Goal: Communication & Community: Answer question/provide support

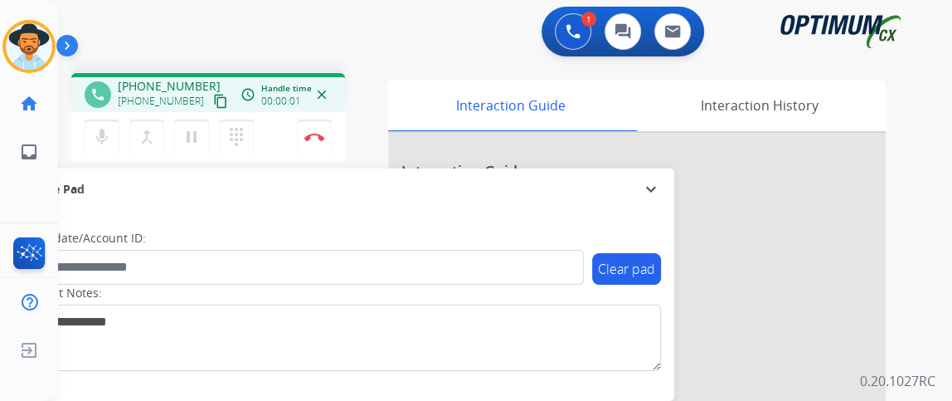
click at [213, 100] on mat-icon "content_copy" at bounding box center [220, 101] width 15 height 15
click at [110, 134] on mat-icon "mic" at bounding box center [102, 137] width 20 height 20
click at [109, 124] on button "mic_off Mute" at bounding box center [102, 136] width 35 height 35
click at [95, 138] on mat-icon "mic" at bounding box center [102, 137] width 20 height 20
click at [99, 134] on mat-icon "mic_off" at bounding box center [102, 137] width 20 height 20
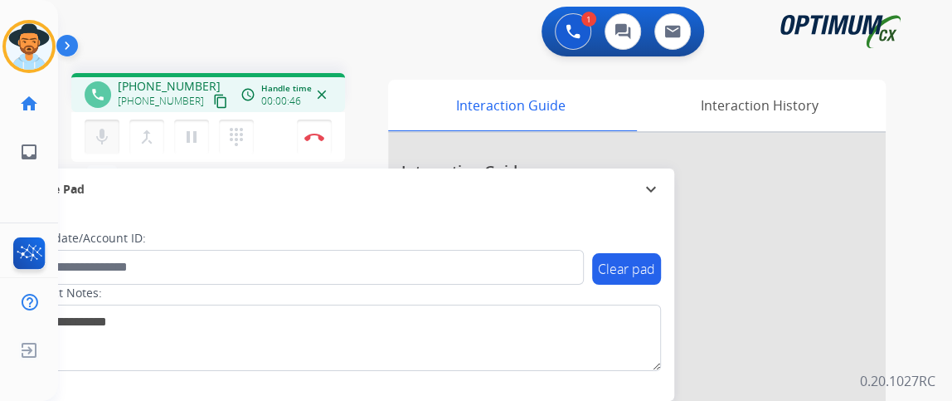
click at [102, 127] on mat-icon "mic" at bounding box center [102, 137] width 20 height 20
click at [114, 119] on div "mic Mute merge_type Bridge pause Hold dialpad Dialpad" at bounding box center [174, 136] width 179 height 35
click at [95, 136] on mat-icon "mic" at bounding box center [102, 137] width 20 height 20
click at [103, 132] on mat-icon "mic_off" at bounding box center [102, 137] width 20 height 20
click at [105, 134] on mat-icon "mic" at bounding box center [102, 137] width 20 height 20
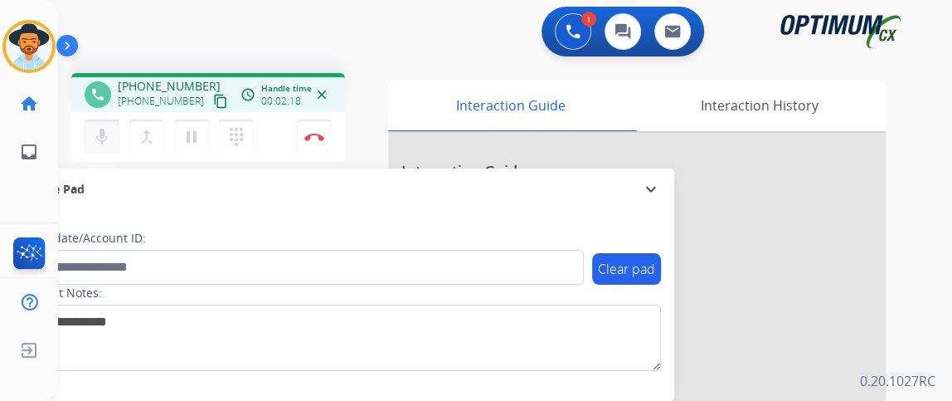
click at [109, 140] on mat-icon "mic" at bounding box center [102, 137] width 20 height 20
click at [94, 160] on div "mic_off Mute merge_type Bridge pause Hold dialpad Dialpad Disconnect" at bounding box center [208, 137] width 274 height 50
click at [104, 139] on mat-icon "mic_off" at bounding box center [102, 137] width 20 height 20
click at [114, 136] on button "mic Mute" at bounding box center [102, 136] width 35 height 35
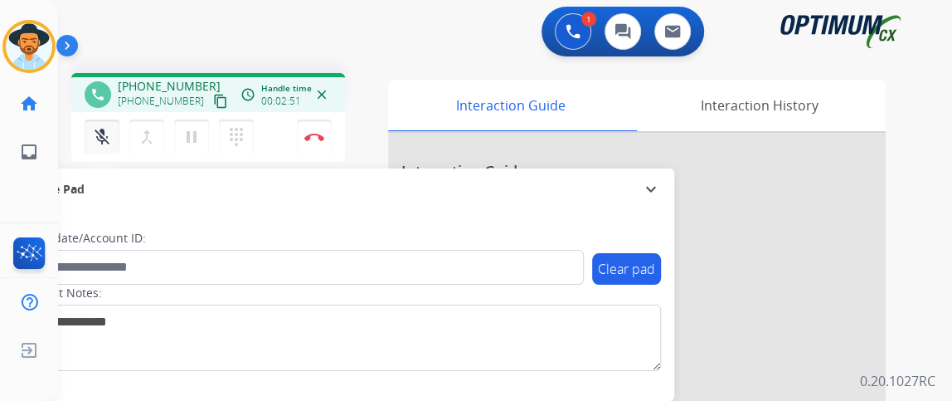
click at [114, 137] on button "mic_off Mute" at bounding box center [102, 136] width 35 height 35
click at [108, 135] on mat-icon "mic" at bounding box center [102, 137] width 20 height 20
click at [18, 136] on link "inbox Emails" at bounding box center [29, 152] width 46 height 46
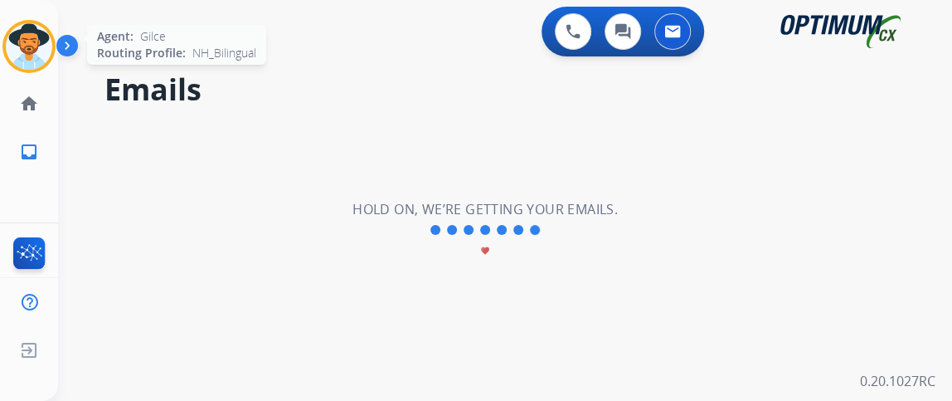
click at [51, 52] on div at bounding box center [28, 46] width 53 height 53
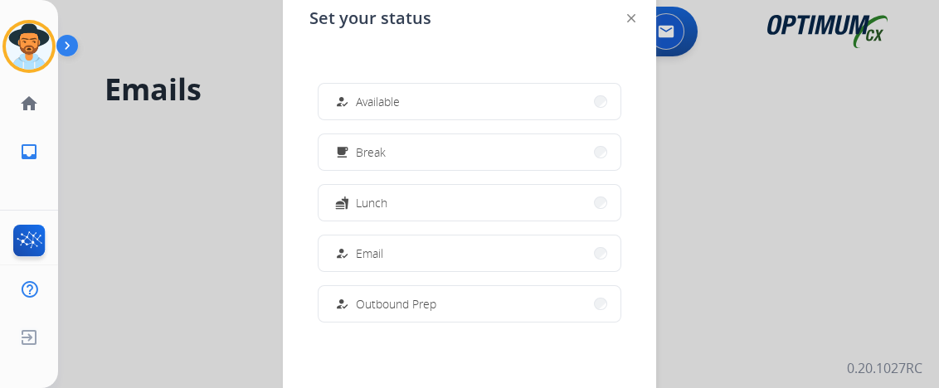
click at [258, 128] on div at bounding box center [469, 194] width 939 height 388
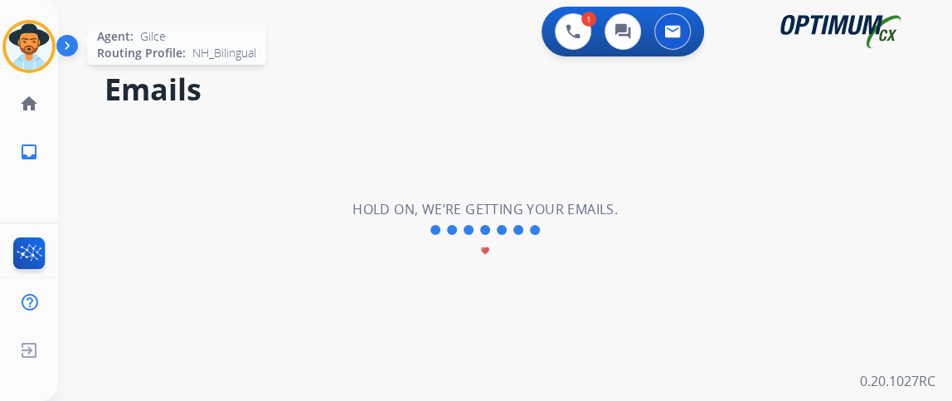
click at [31, 37] on img at bounding box center [29, 46] width 46 height 46
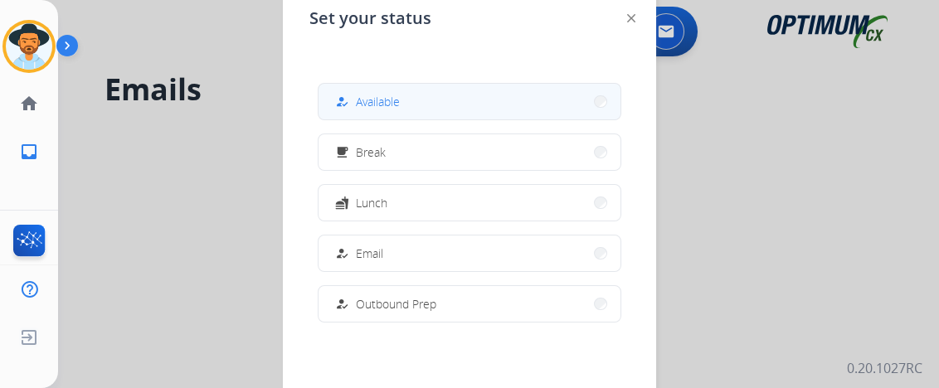
click at [358, 105] on div "how_to_reg Available" at bounding box center [366, 102] width 68 height 20
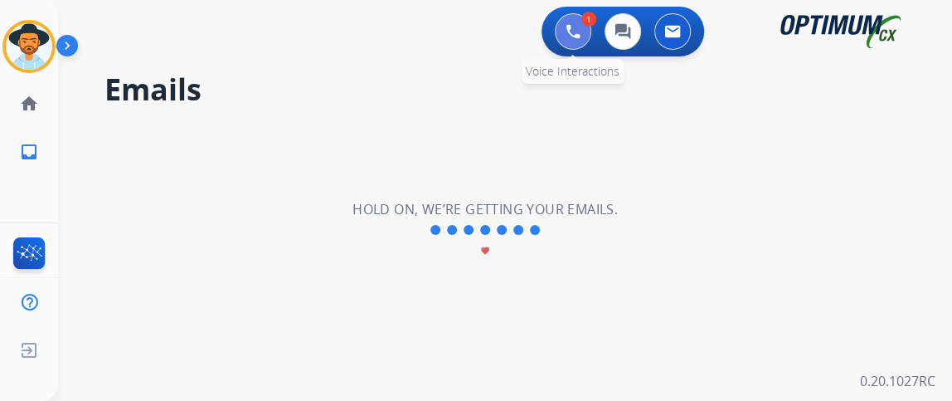
click at [580, 44] on button at bounding box center [573, 31] width 36 height 36
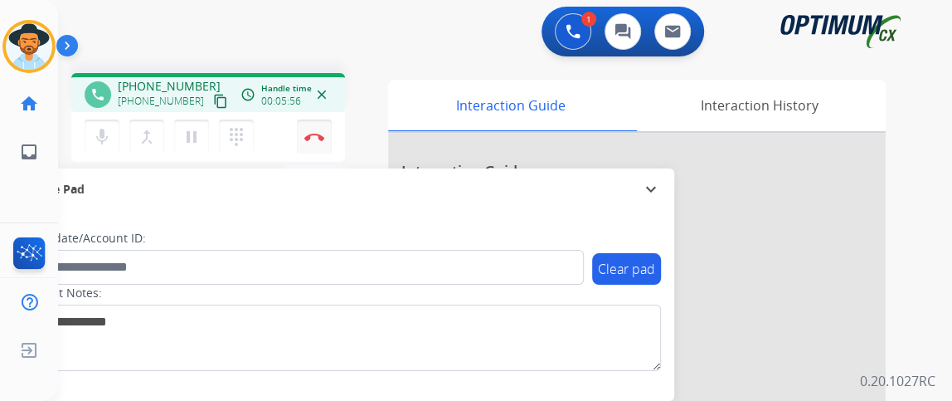
click at [322, 146] on button "Disconnect" at bounding box center [314, 136] width 35 height 35
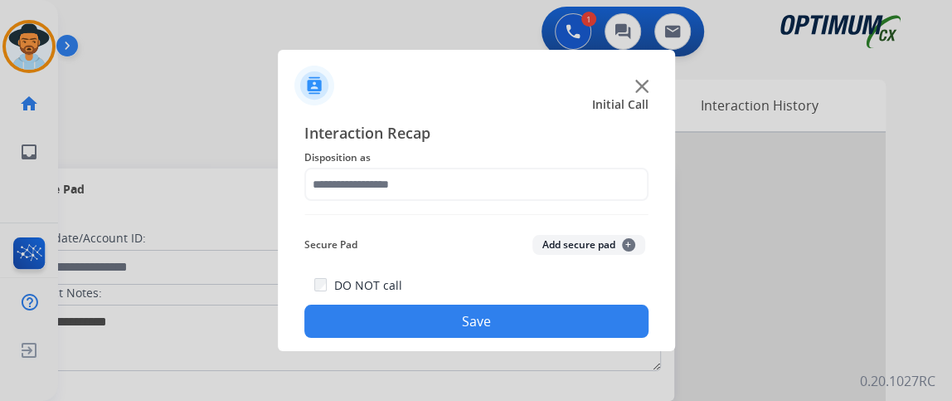
click at [453, 202] on div "Interaction Recap Disposition as Secure Pad Add secure pad + DO NOT call Save" at bounding box center [476, 229] width 344 height 217
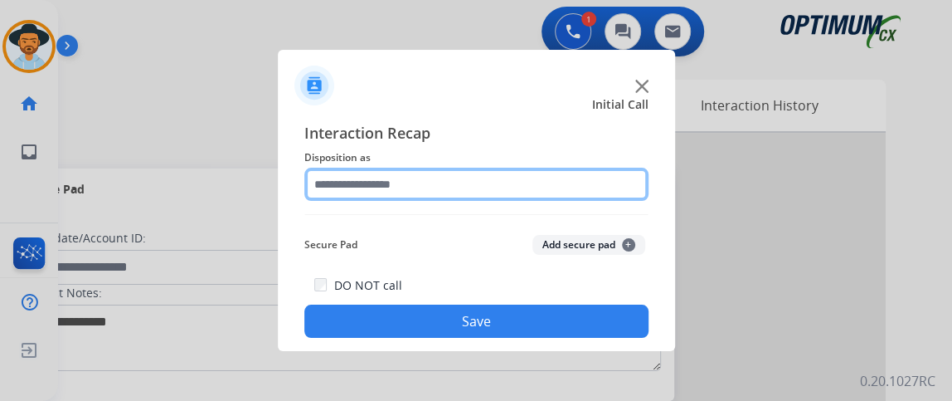
click at [455, 187] on input "text" at bounding box center [476, 184] width 344 height 33
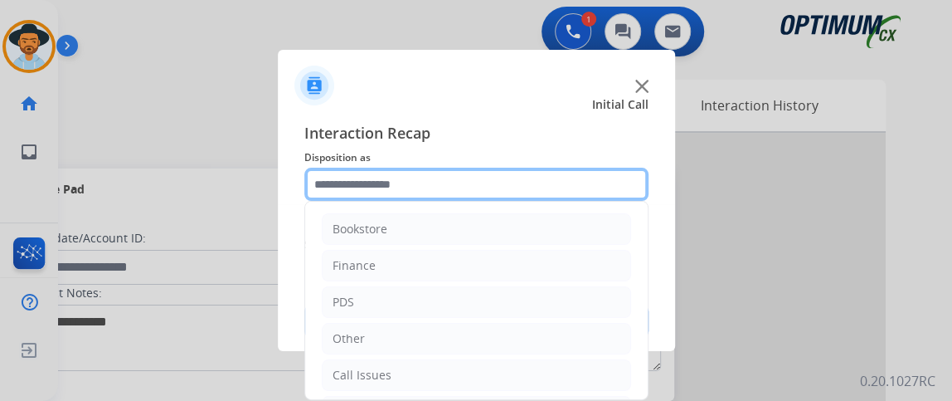
scroll to position [109, 0]
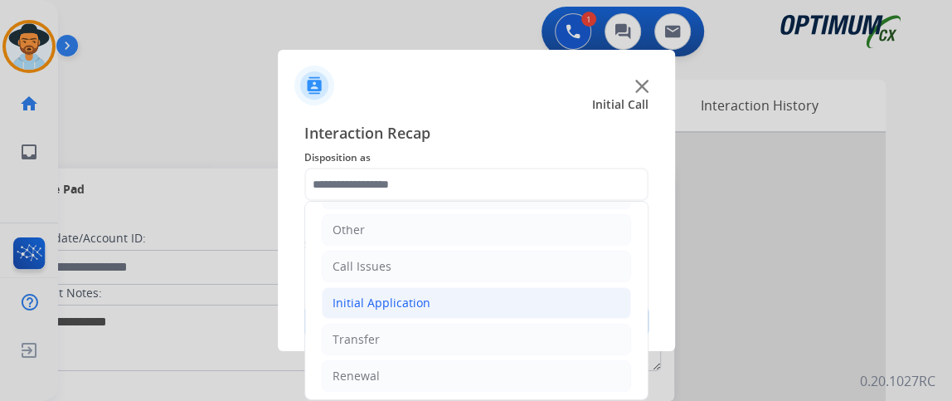
click at [538, 312] on li "Initial Application" at bounding box center [476, 303] width 309 height 32
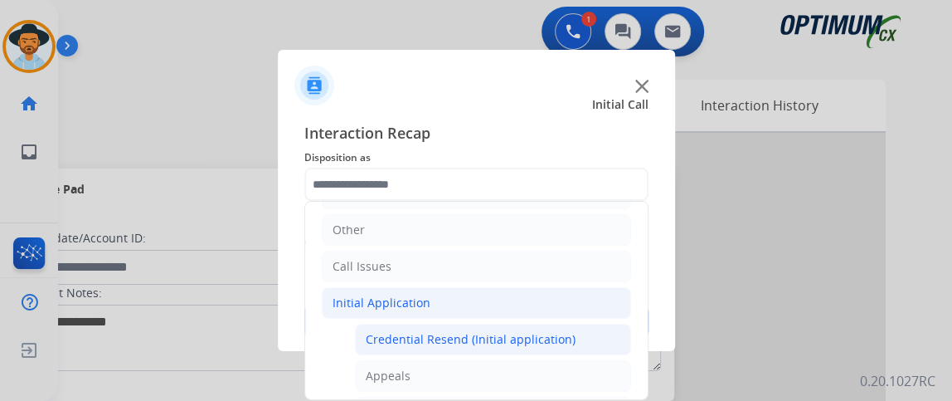
click at [532, 324] on li "Credential Resend (Initial application)" at bounding box center [493, 340] width 276 height 32
type input "**********"
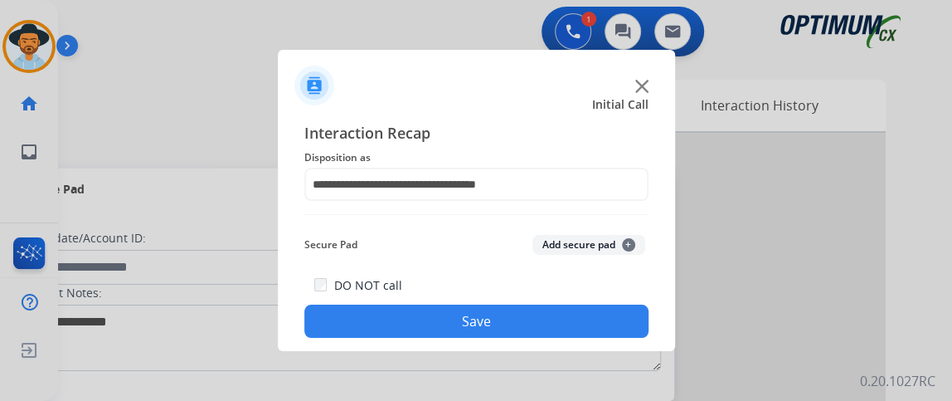
click at [532, 324] on button "Save" at bounding box center [476, 320] width 344 height 33
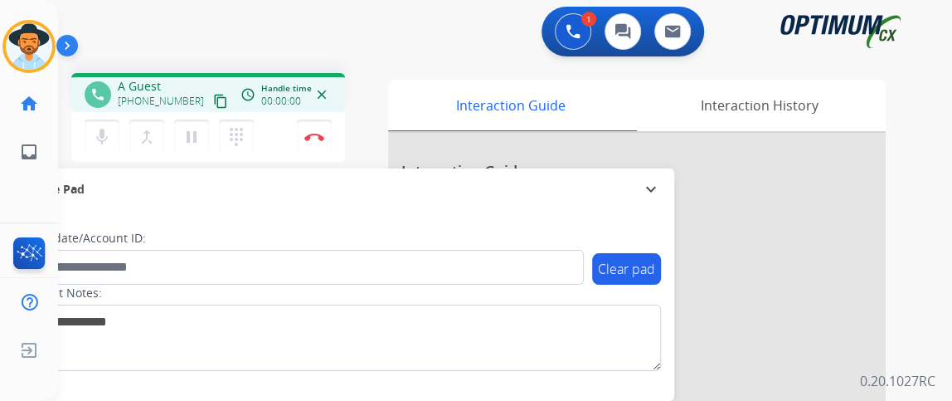
click at [212, 100] on button "content_copy" at bounding box center [221, 101] width 20 height 20
click at [97, 143] on mat-icon "mic" at bounding box center [102, 137] width 20 height 20
click at [109, 138] on mat-icon "mic_off" at bounding box center [102, 137] width 20 height 20
click at [100, 137] on mat-icon "mic" at bounding box center [102, 137] width 20 height 20
click at [100, 139] on mat-icon "mic_off" at bounding box center [102, 137] width 20 height 20
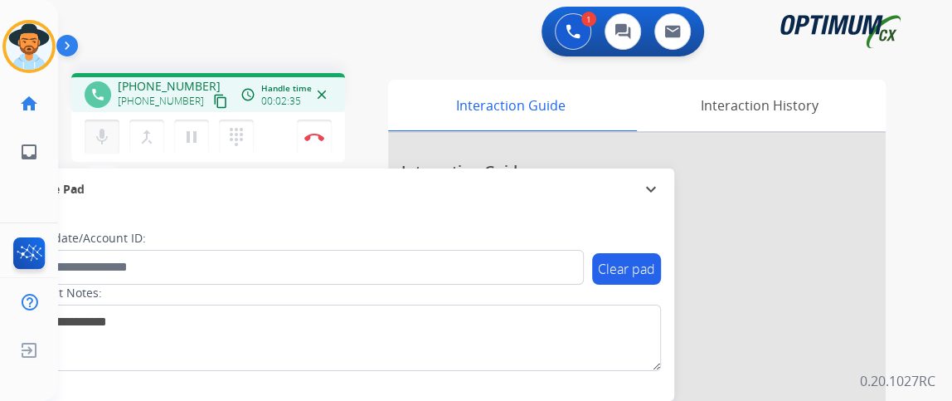
click at [102, 130] on mat-icon "mic" at bounding box center [102, 137] width 20 height 20
click at [646, 205] on div "Secure Pad expand_more" at bounding box center [341, 188] width 666 height 41
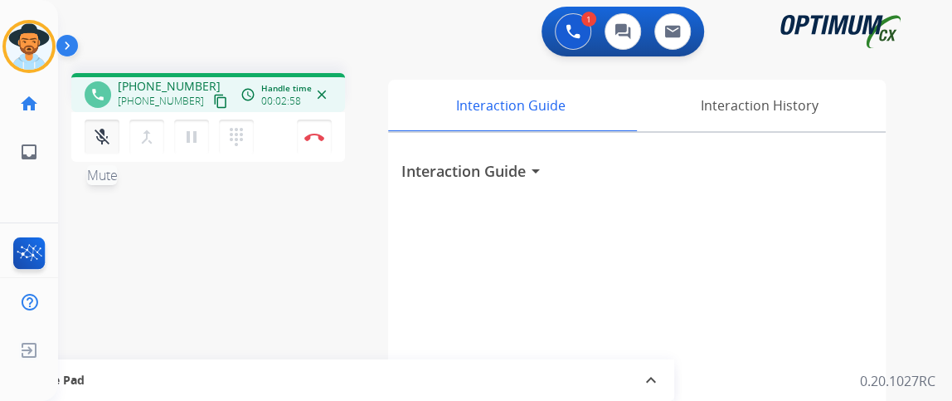
click at [105, 144] on mat-icon "mic_off" at bounding box center [102, 137] width 20 height 20
click at [105, 144] on mat-icon "mic" at bounding box center [102, 137] width 20 height 20
click at [105, 144] on mat-icon "mic_off" at bounding box center [102, 137] width 20 height 20
click at [105, 148] on button "mic Mute" at bounding box center [102, 136] width 35 height 35
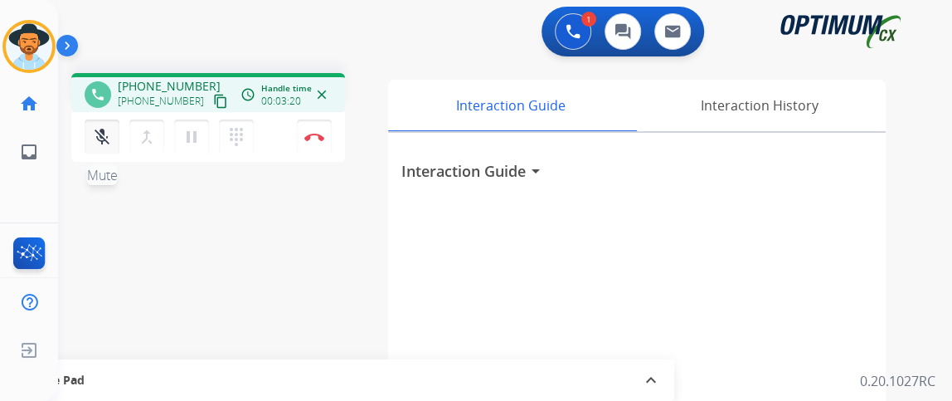
click at [100, 140] on mat-icon "mic_off" at bounding box center [102, 137] width 20 height 20
click at [134, 130] on button "merge_type Bridge" at bounding box center [146, 136] width 35 height 35
click at [109, 139] on mat-icon "mic" at bounding box center [102, 137] width 20 height 20
click at [111, 143] on button "mic_off Mute" at bounding box center [102, 136] width 35 height 35
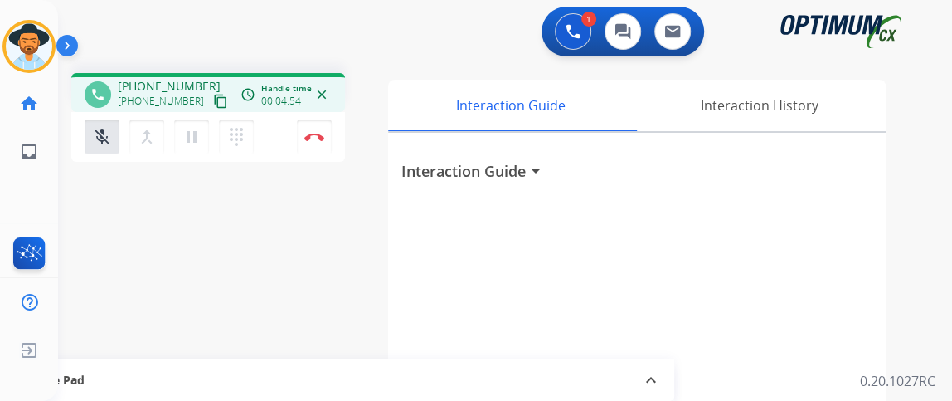
click at [119, 156] on div "mic_off Mute merge_type Bridge pause Hold dialpad Dialpad Disconnect" at bounding box center [208, 137] width 274 height 50
click at [322, 147] on button "Disconnect" at bounding box center [314, 136] width 35 height 35
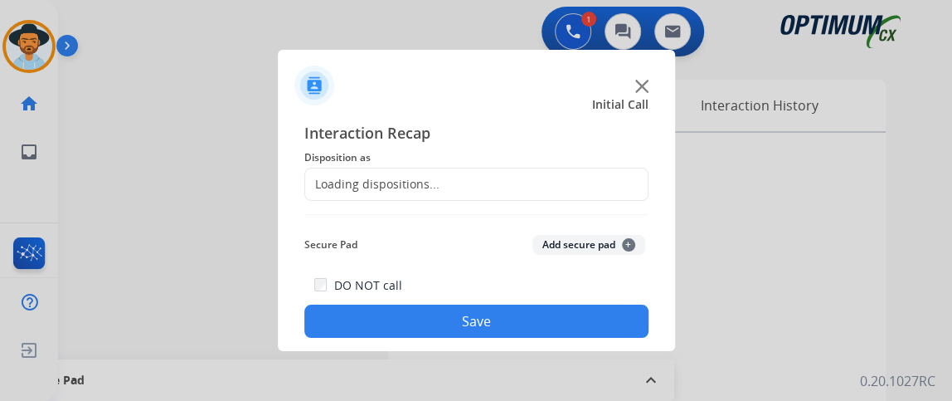
click at [438, 187] on div "Loading dispositions..." at bounding box center [476, 184] width 344 height 33
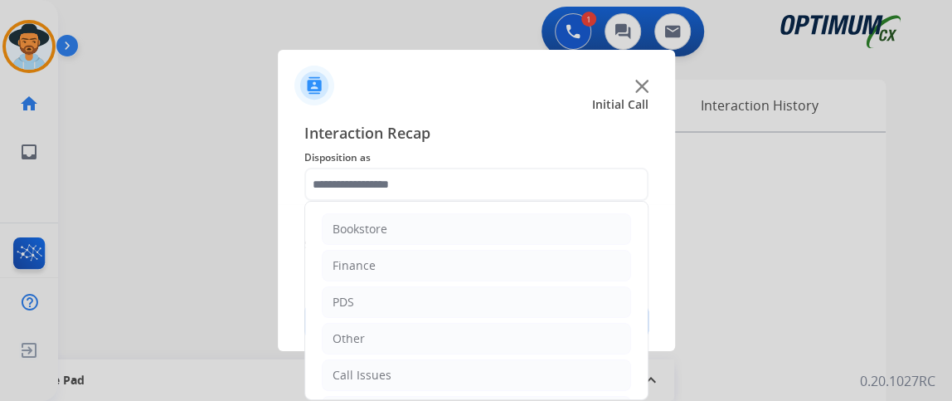
click at [438, 187] on input "text" at bounding box center [476, 184] width 344 height 33
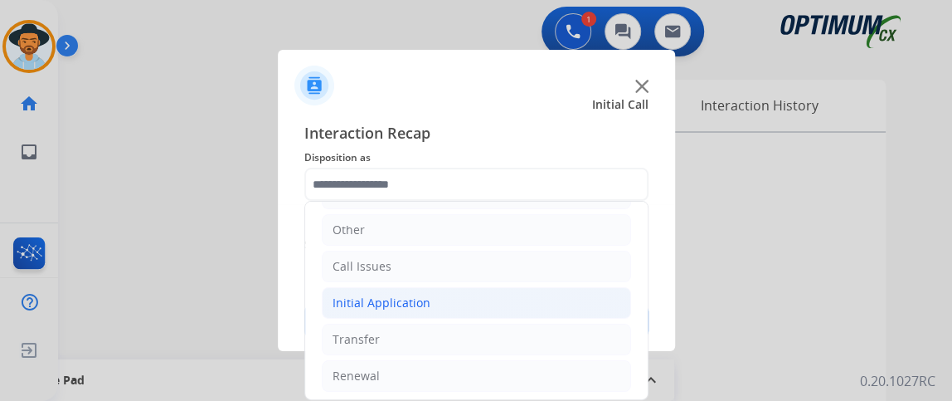
click at [531, 307] on li "Initial Application" at bounding box center [476, 303] width 309 height 32
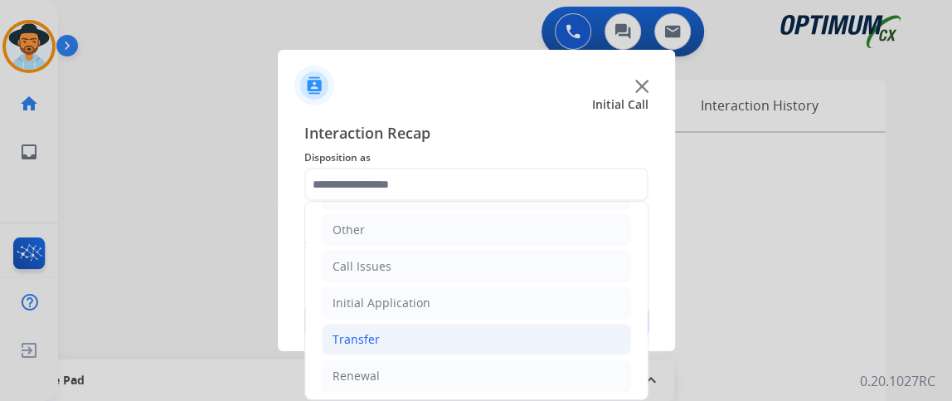
click at [523, 335] on li "Transfer" at bounding box center [476, 340] width 309 height 32
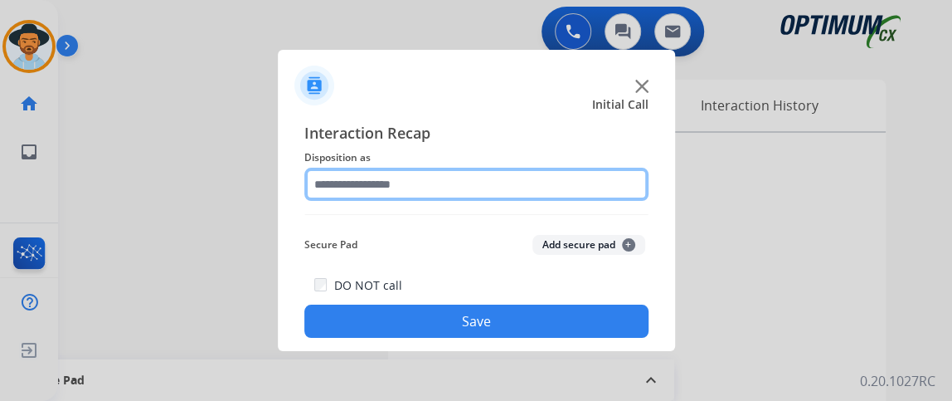
click at [606, 180] on input "text" at bounding box center [476, 184] width 344 height 33
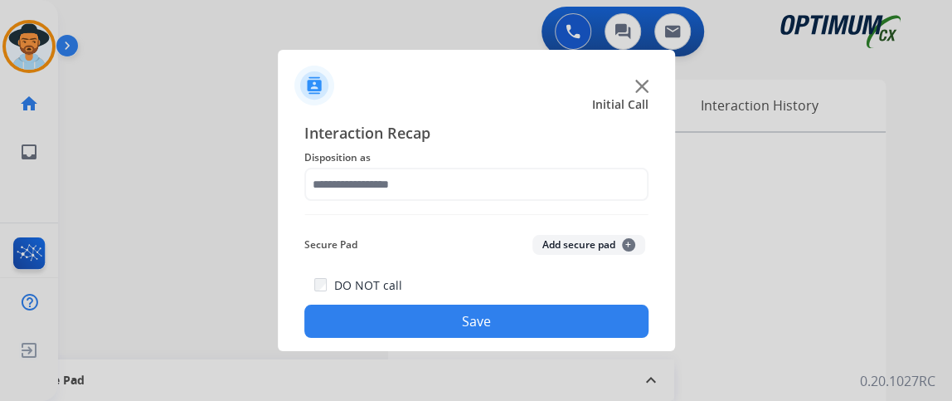
click at [629, 207] on div "Interaction Recap Disposition as Secure Pad Add secure pad + DO NOT call Save" at bounding box center [476, 229] width 344 height 217
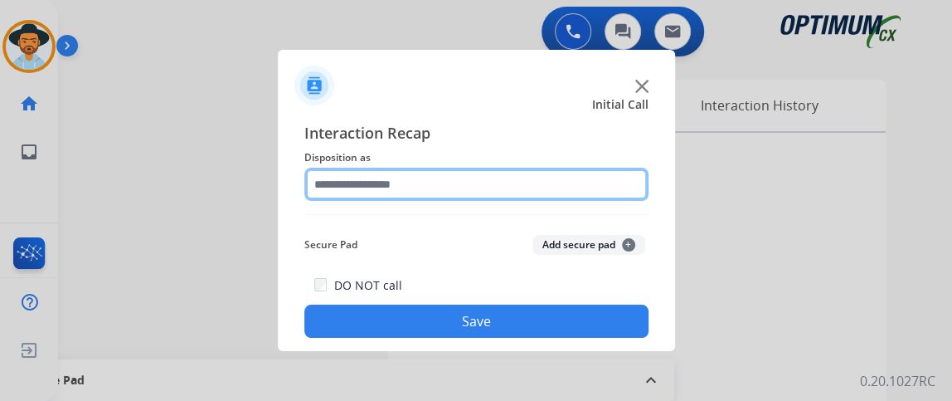
click at [620, 192] on input "text" at bounding box center [476, 184] width 344 height 33
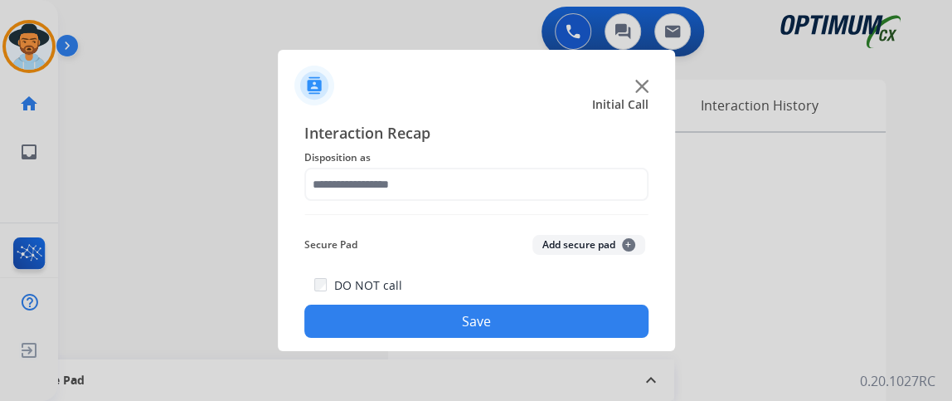
click at [644, 215] on div "Interaction Recap Disposition as Secure Pad Add secure pad + DO NOT call Save" at bounding box center [476, 229] width 344 height 217
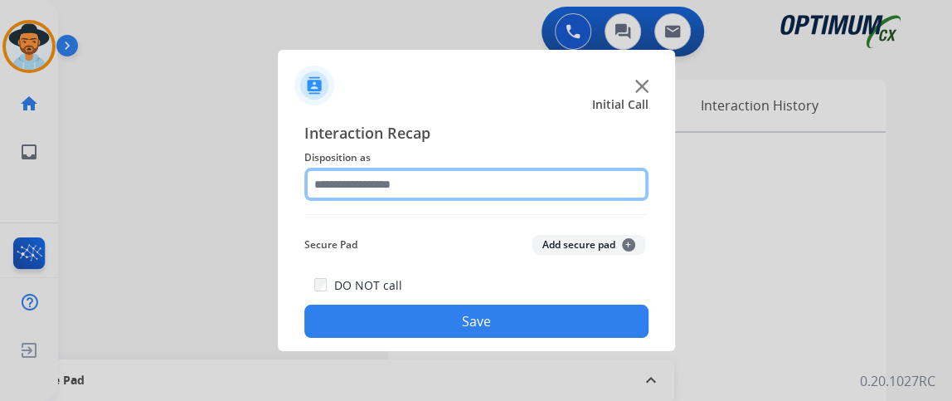
click at [622, 183] on input "text" at bounding box center [476, 184] width 344 height 33
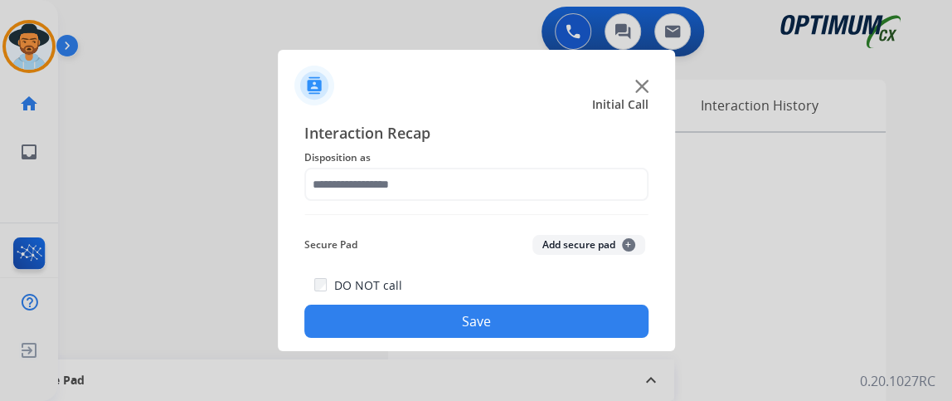
click at [533, 109] on div "Initial Call" at bounding box center [463, 104] width 397 height 17
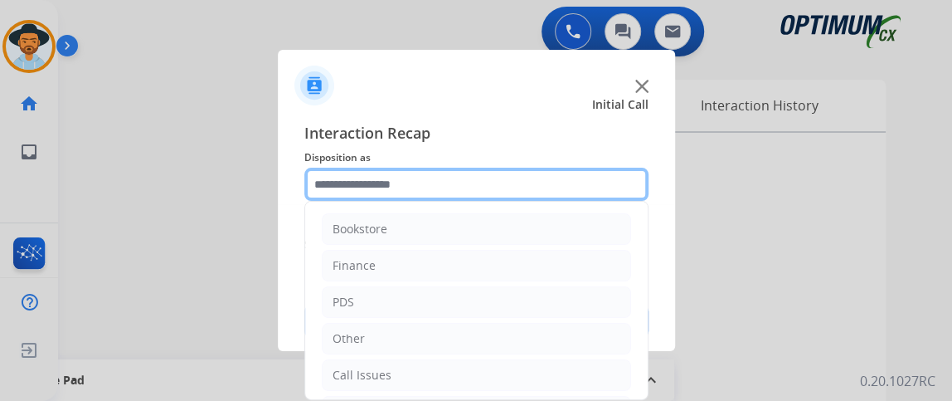
click at [470, 187] on input "text" at bounding box center [476, 184] width 344 height 33
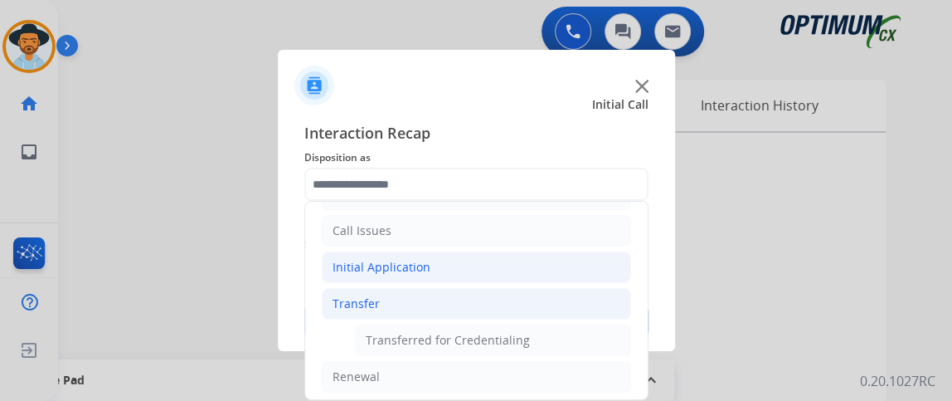
click at [509, 271] on li "Initial Application" at bounding box center [476, 267] width 309 height 32
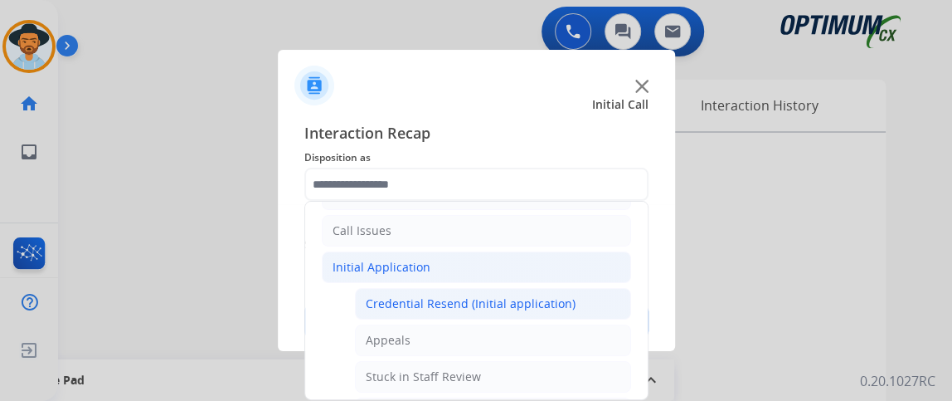
click at [494, 310] on li "Credential Resend (Initial application)" at bounding box center [493, 304] width 276 height 32
type input "**********"
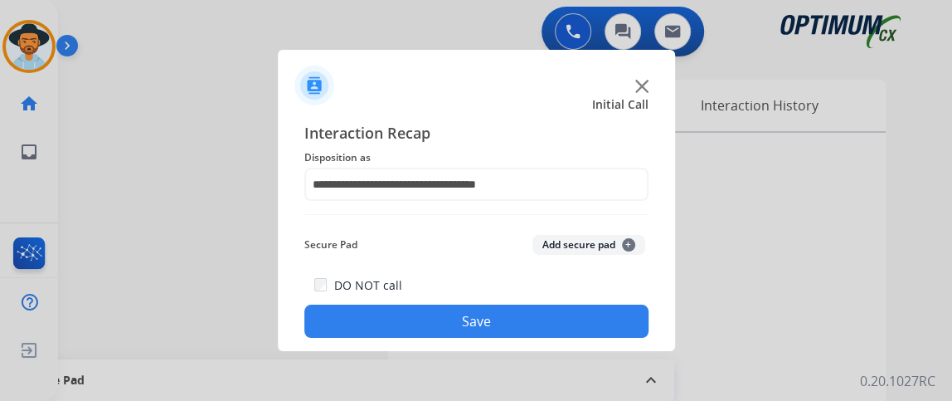
click at [494, 310] on button "Save" at bounding box center [476, 320] width 344 height 33
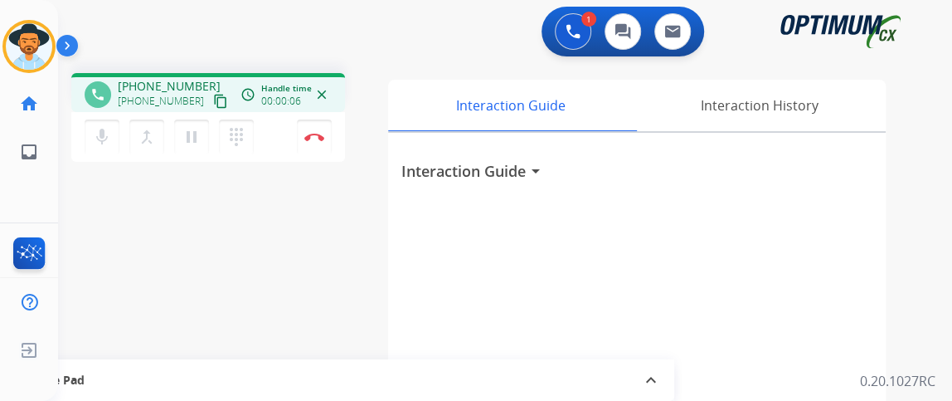
click at [213, 105] on mat-icon "content_copy" at bounding box center [220, 101] width 15 height 15
click at [203, 88] on div "+12159398027 +12159398027 content_copy" at bounding box center [174, 94] width 113 height 33
click at [114, 134] on button "mic Mute" at bounding box center [102, 136] width 35 height 35
click at [211, 99] on button "content_copy" at bounding box center [221, 101] width 20 height 20
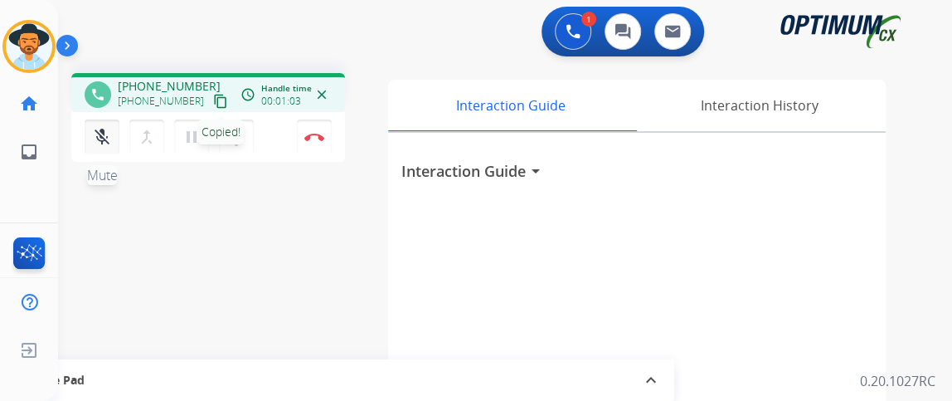
click at [106, 134] on mat-icon "mic_off" at bounding box center [102, 137] width 20 height 20
click at [119, 141] on div "mic Mute merge_type Bridge pause Hold dialpad Dialpad" at bounding box center [174, 136] width 179 height 35
click at [110, 128] on mat-icon "mic" at bounding box center [102, 137] width 20 height 20
click at [113, 120] on button "mic_off Mute" at bounding box center [102, 136] width 35 height 35
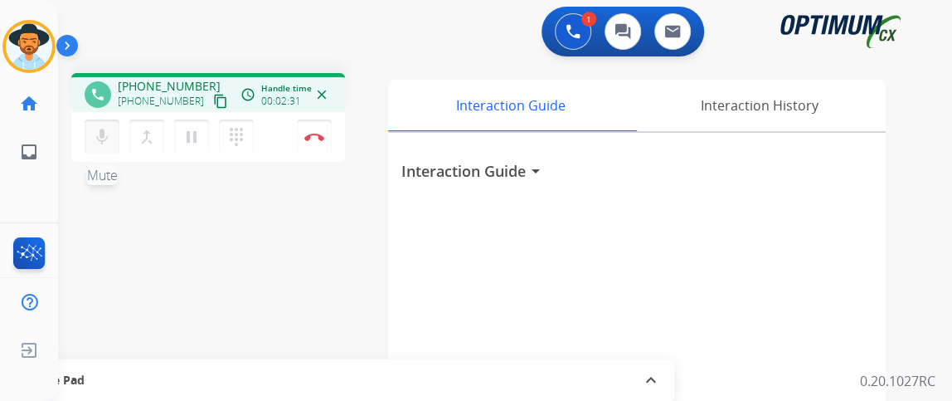
click at [105, 122] on button "mic Mute" at bounding box center [102, 136] width 35 height 35
click at [107, 128] on mat-icon "mic_off" at bounding box center [102, 137] width 20 height 20
click at [100, 128] on mat-icon "mic" at bounding box center [102, 137] width 20 height 20
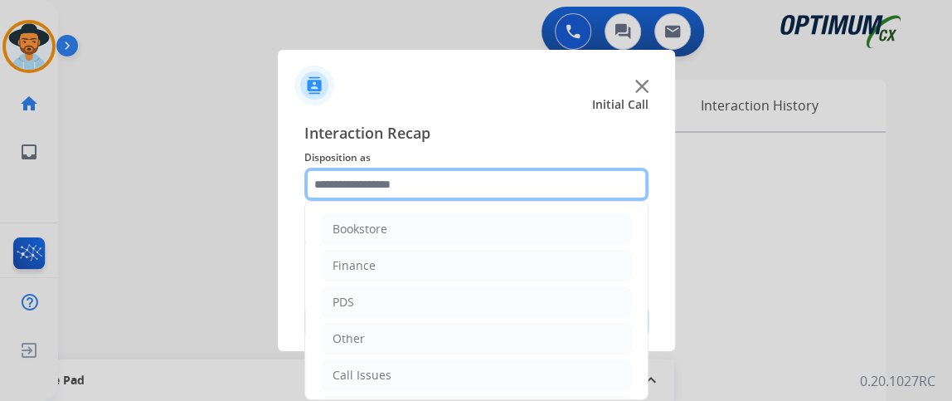
click at [421, 192] on input "text" at bounding box center [476, 184] width 344 height 33
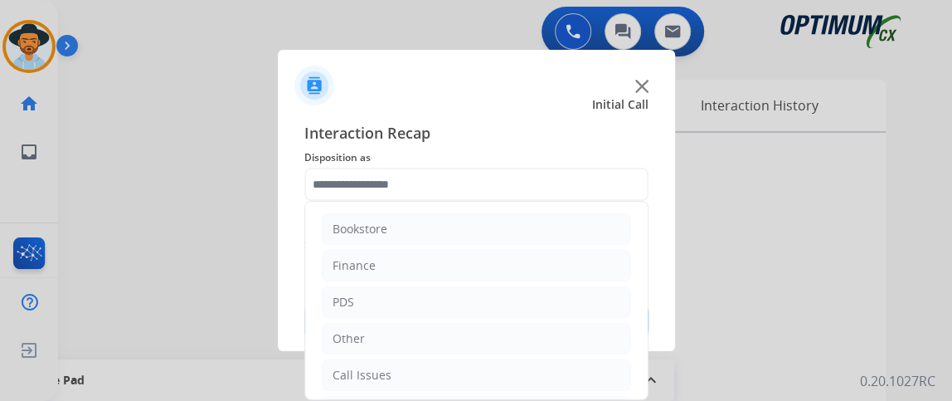
click at [650, 256] on div "Interaction Recap Disposition as Bookstore Finance PDS Other Call Issues Initia…" at bounding box center [476, 229] width 397 height 243
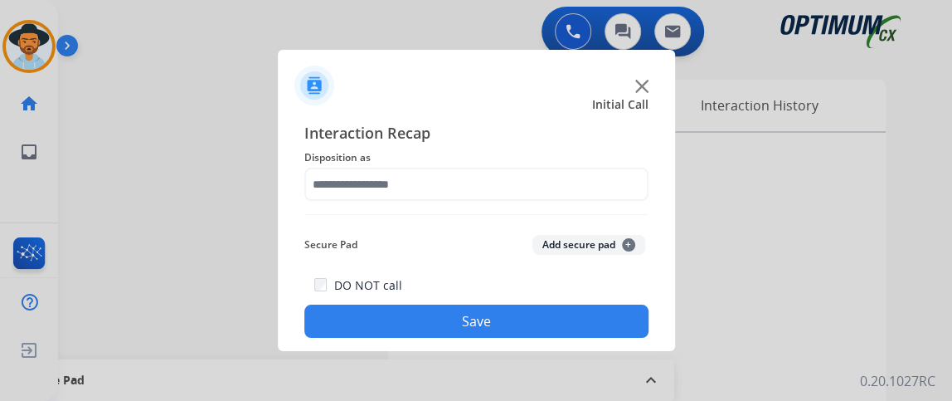
drag, startPoint x: 643, startPoint y: 255, endPoint x: 639, endPoint y: 331, distance: 75.6
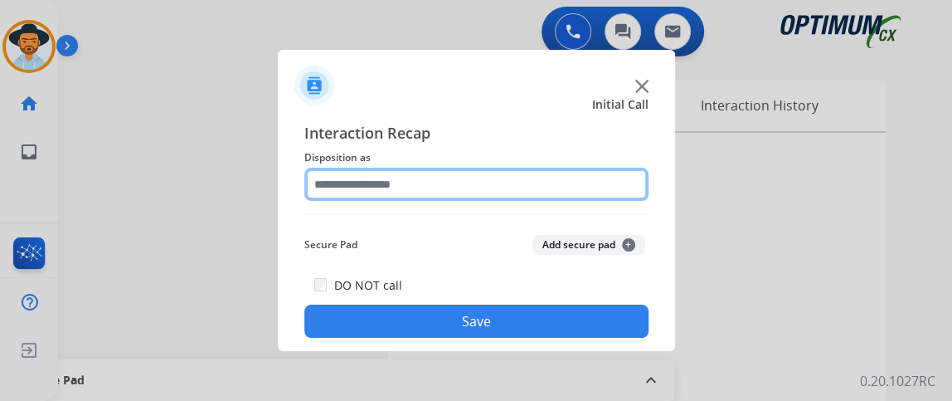
click at [530, 178] on input "text" at bounding box center [476, 184] width 344 height 33
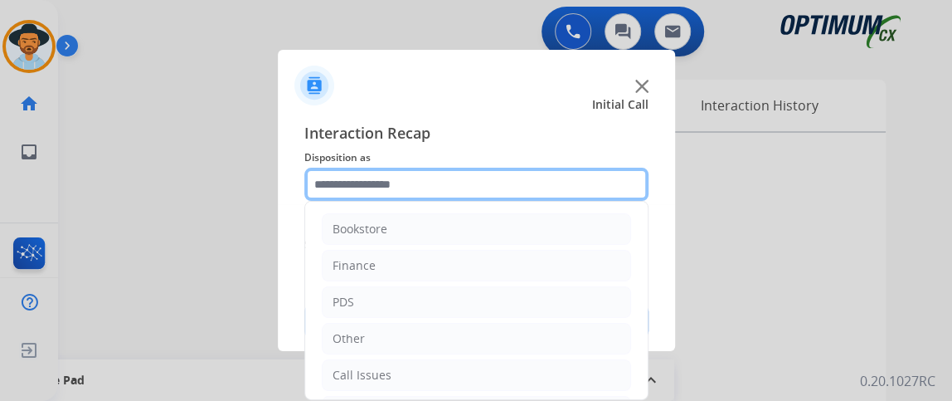
scroll to position [109, 0]
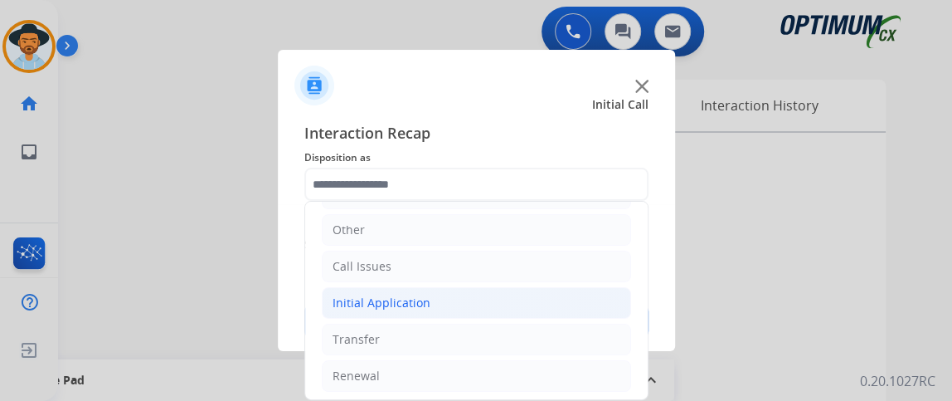
click at [534, 300] on li "Initial Application" at bounding box center [476, 303] width 309 height 32
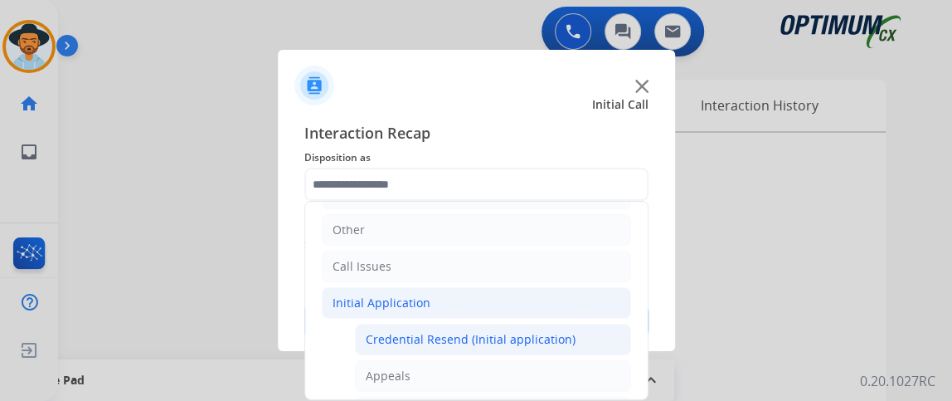
click at [521, 336] on div "Credential Resend (Initial application)" at bounding box center [471, 339] width 210 height 17
type input "**********"
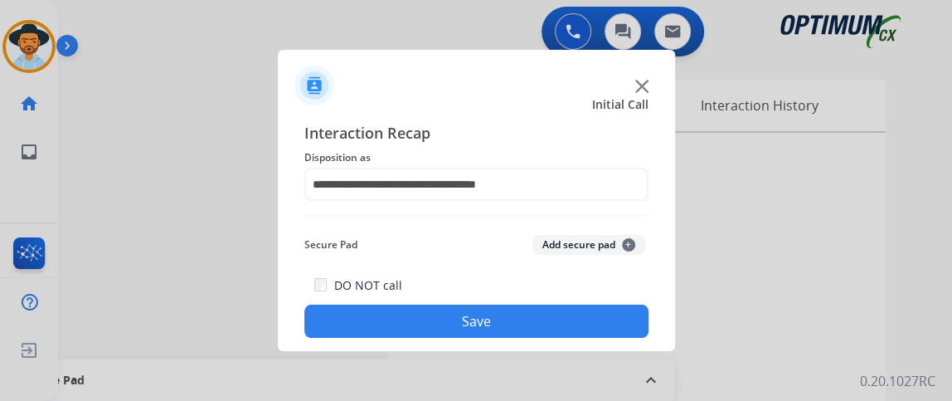
click at [511, 323] on button "Save" at bounding box center [476, 320] width 344 height 33
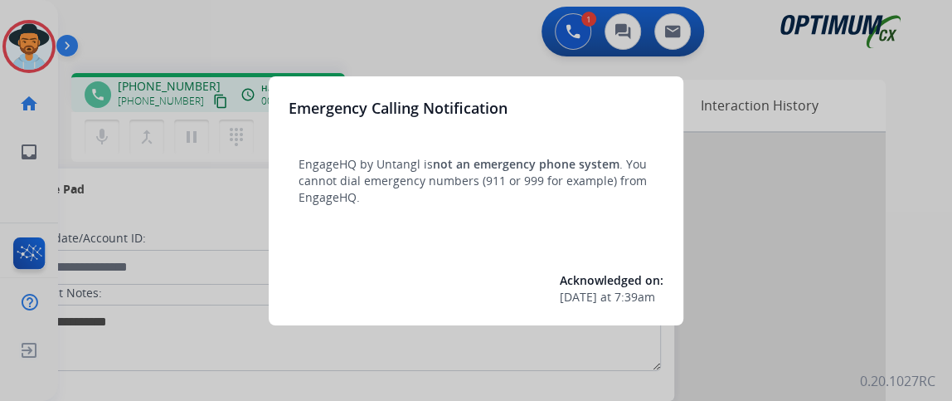
click at [118, 230] on div at bounding box center [476, 200] width 952 height 401
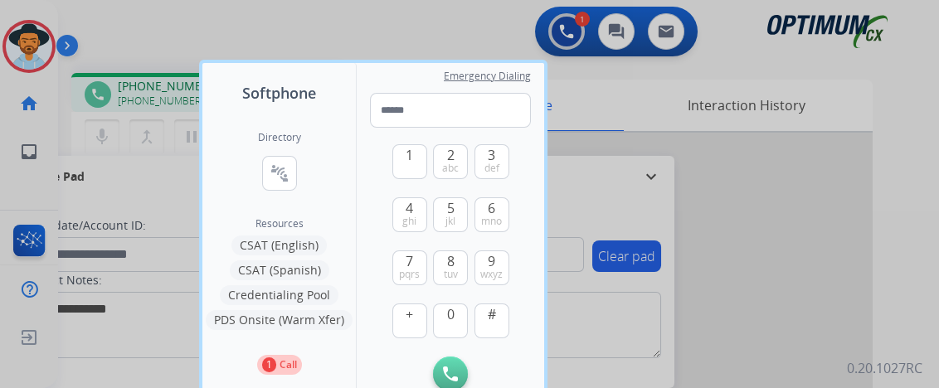
click at [110, 153] on div at bounding box center [469, 194] width 939 height 388
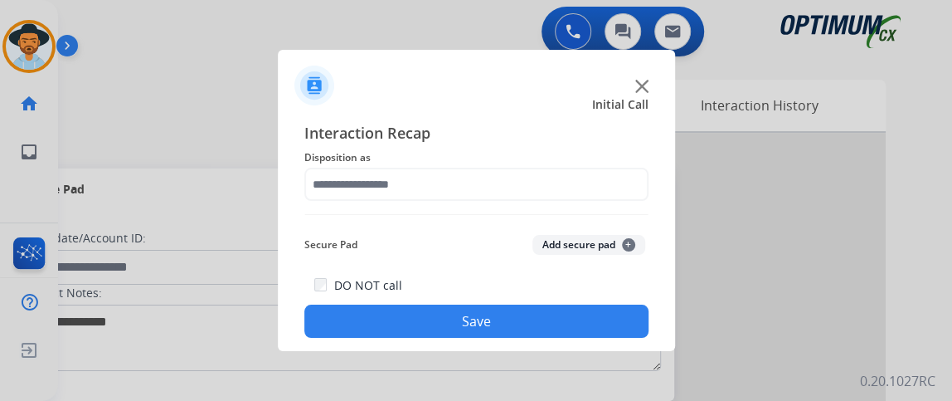
click at [484, 156] on span "Disposition as" at bounding box center [476, 158] width 344 height 20
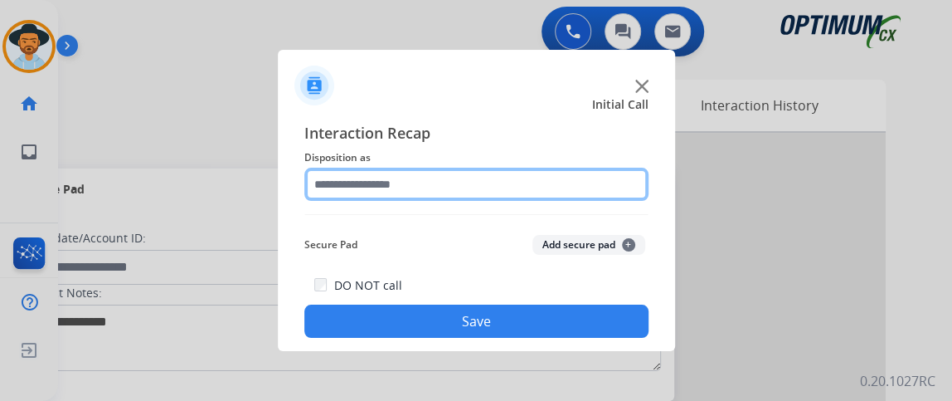
click at [482, 173] on input "text" at bounding box center [476, 184] width 344 height 33
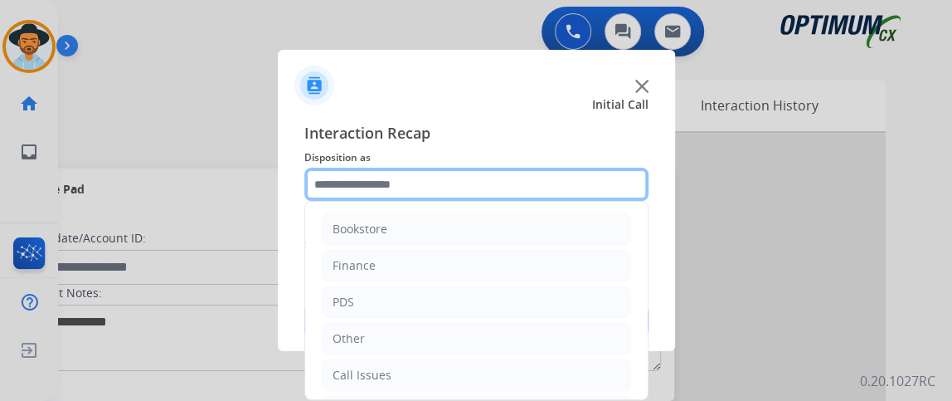
scroll to position [109, 0]
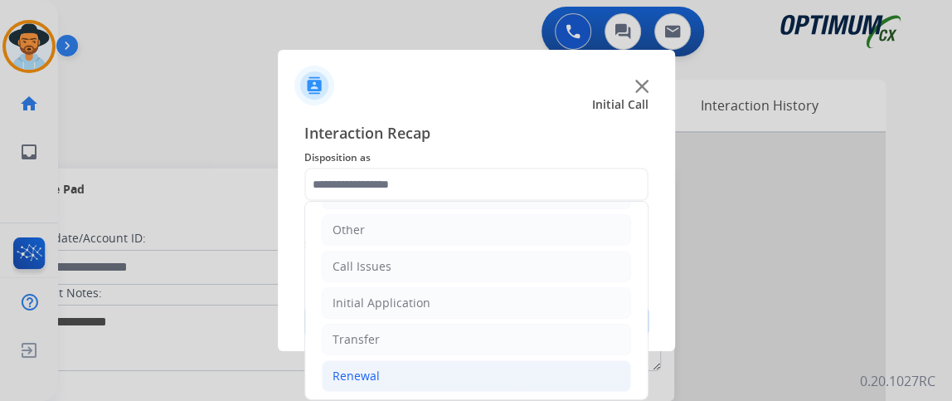
click at [513, 366] on li "Renewal" at bounding box center [476, 376] width 309 height 32
click at [635, 253] on div "Bookstore Finance PDS Other Call Issues Initial Application Transfer Renewal Na…" at bounding box center [476, 300] width 344 height 199
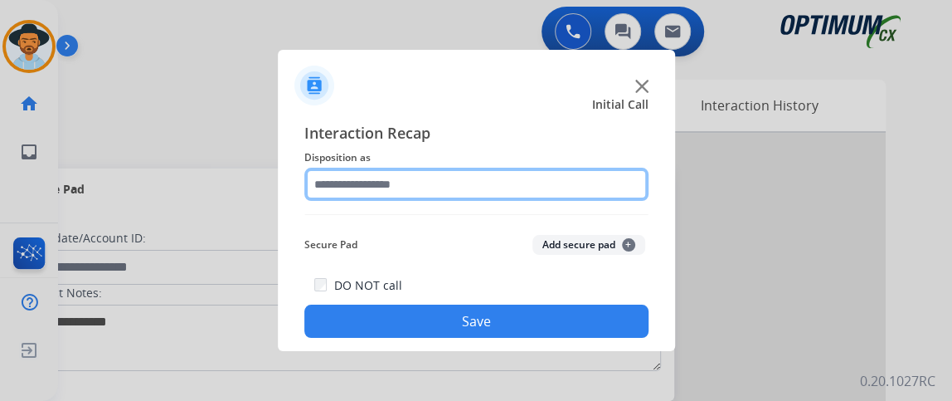
click at [629, 193] on input "text" at bounding box center [476, 184] width 344 height 33
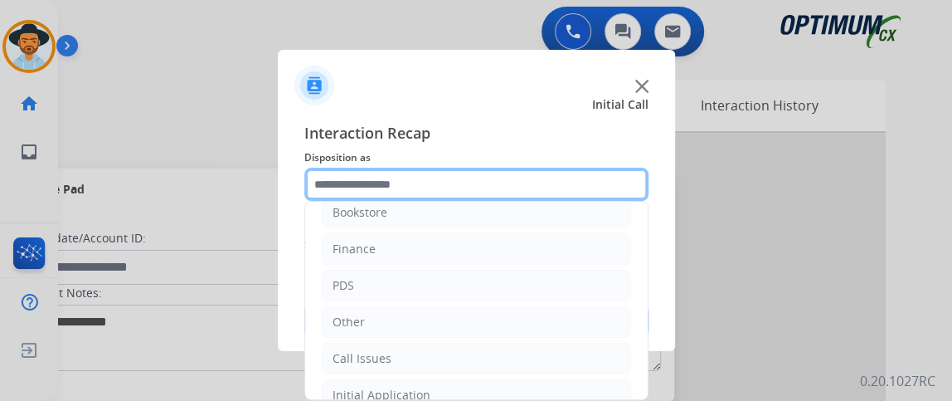
scroll to position [0, 0]
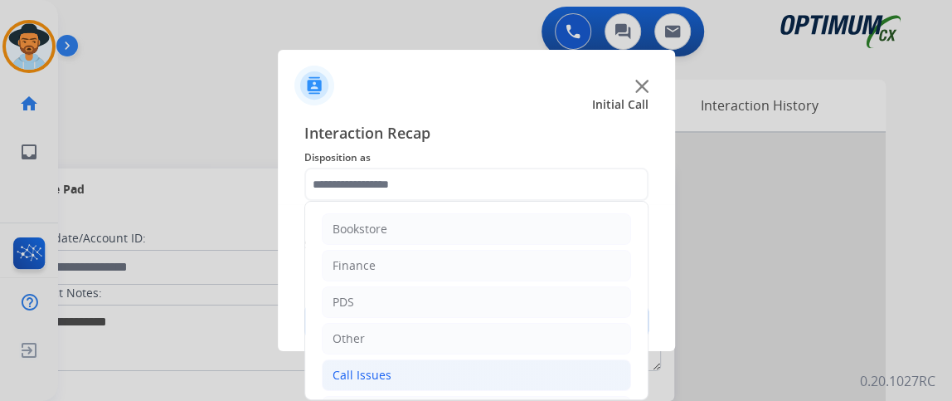
click at [527, 366] on li "Call Issues" at bounding box center [476, 375] width 309 height 32
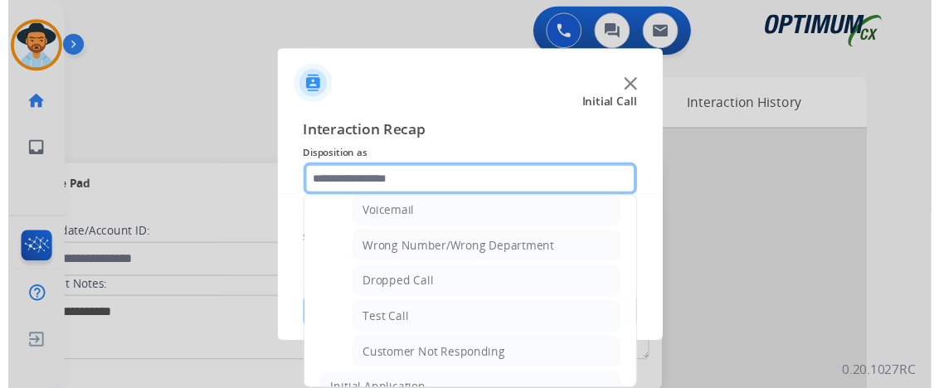
scroll to position [199, 0]
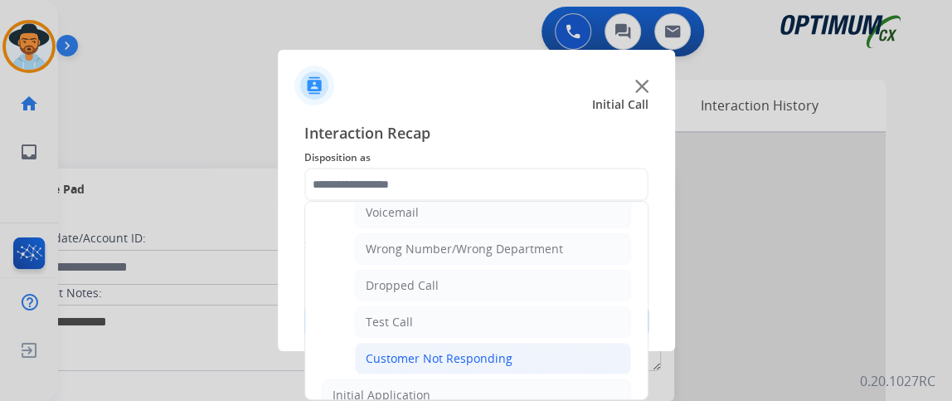
click at [586, 343] on li "Customer Not Responding" at bounding box center [493, 359] width 276 height 32
type input "**********"
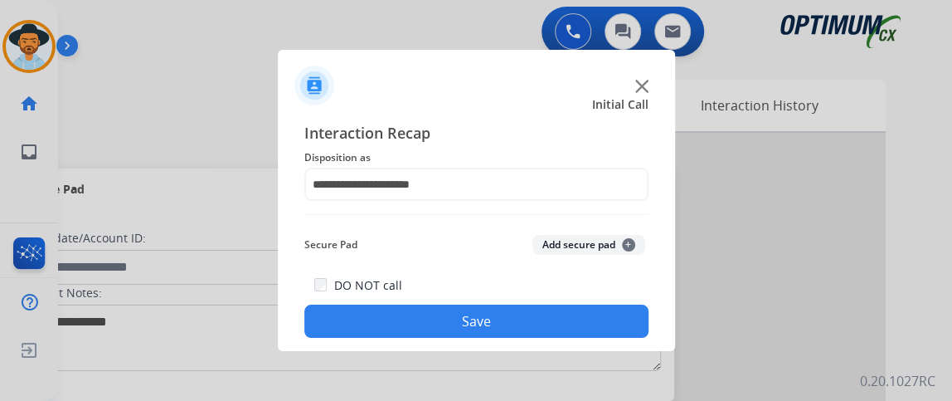
click at [586, 339] on div "**********" at bounding box center [476, 229] width 397 height 243
click at [586, 334] on button "Save" at bounding box center [476, 320] width 344 height 33
